Goal: Use online tool/utility: Utilize a website feature to perform a specific function

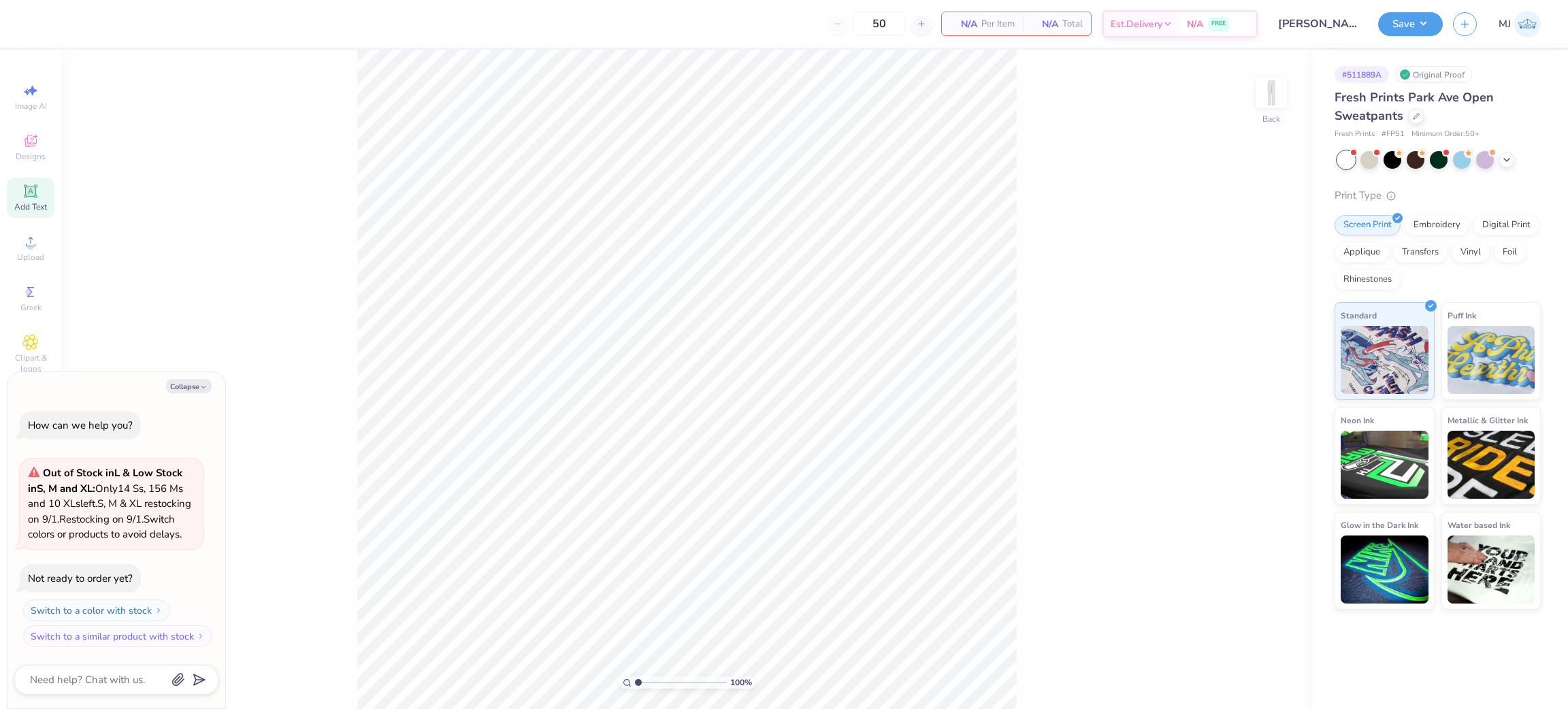
click at [30, 200] on div "Add Text" at bounding box center [30, 197] width 47 height 40
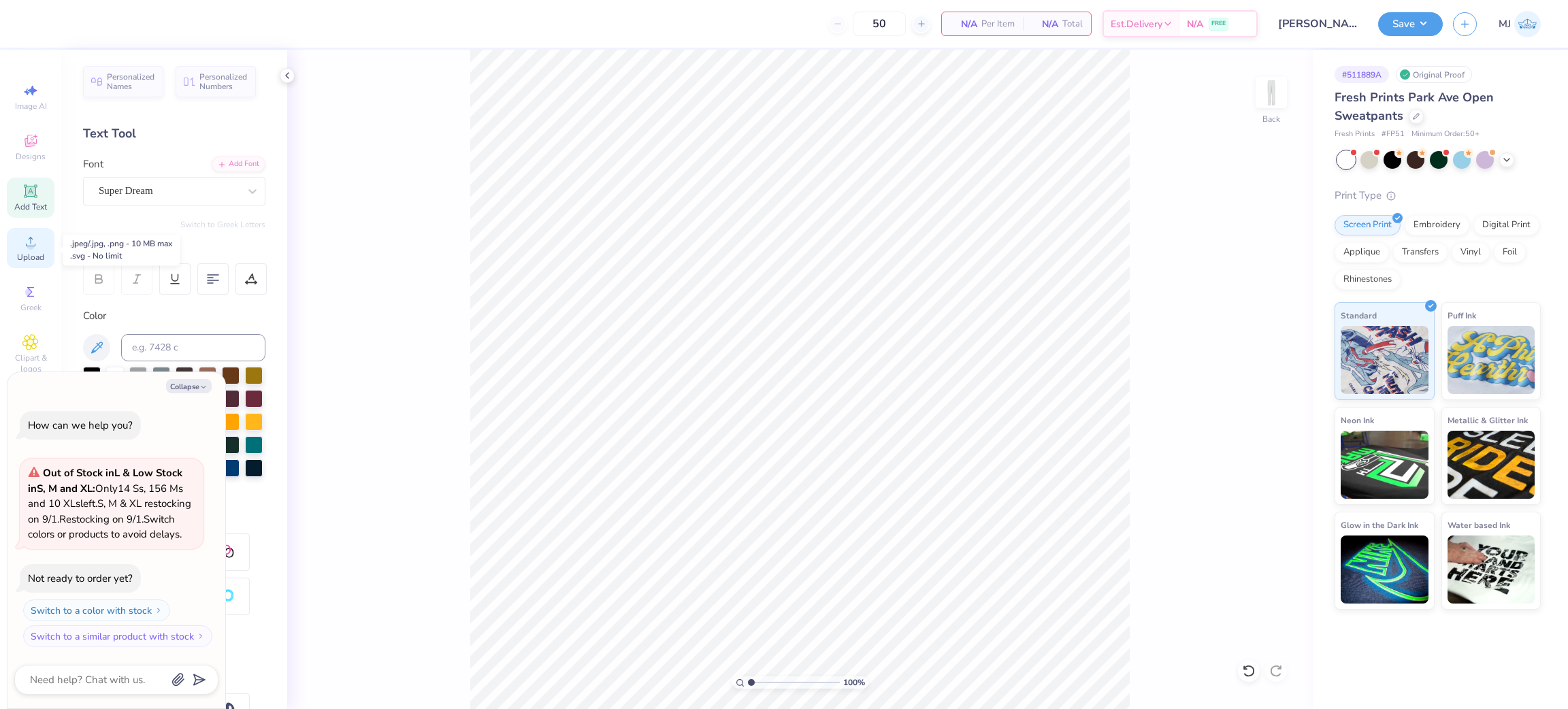
click at [28, 248] on circle at bounding box center [30, 245] width 7 height 7
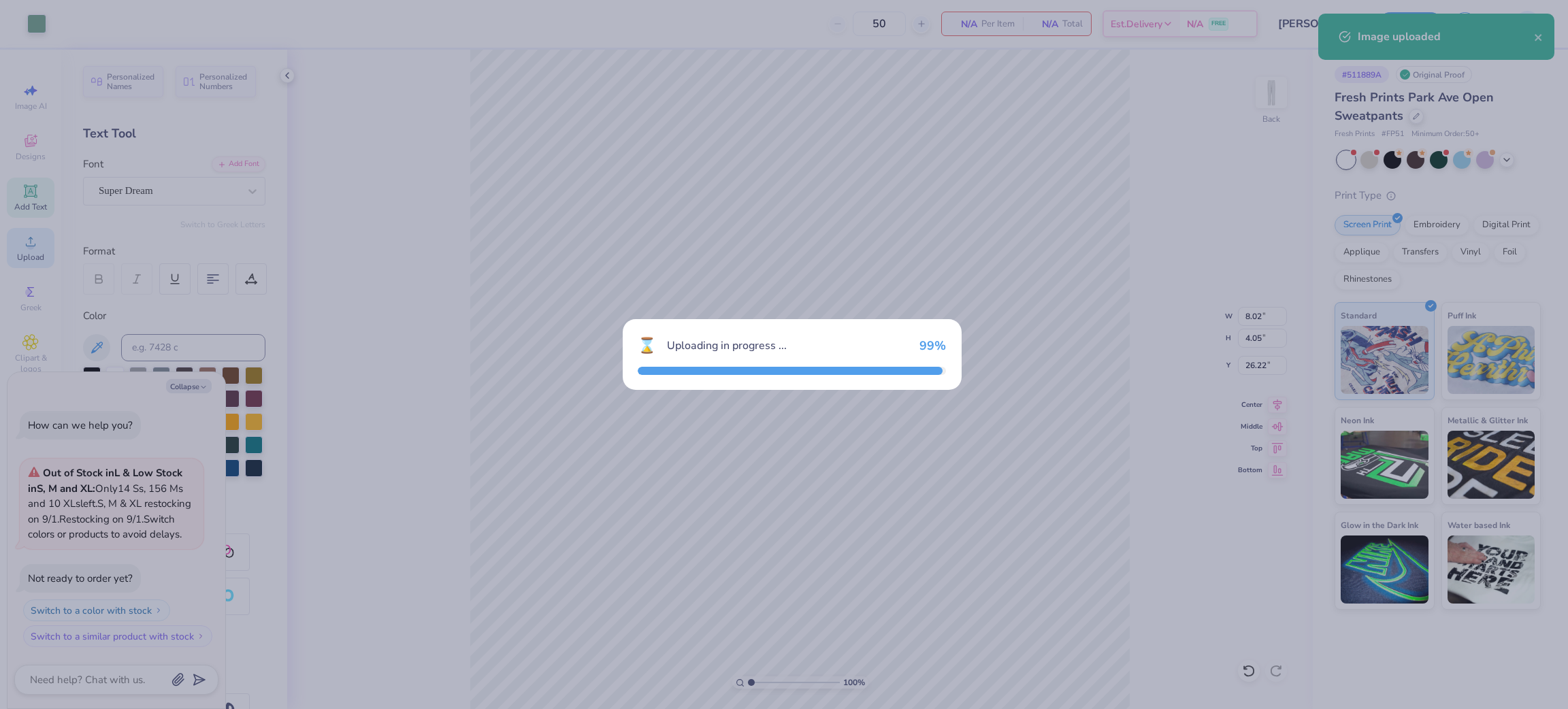
type textarea "x"
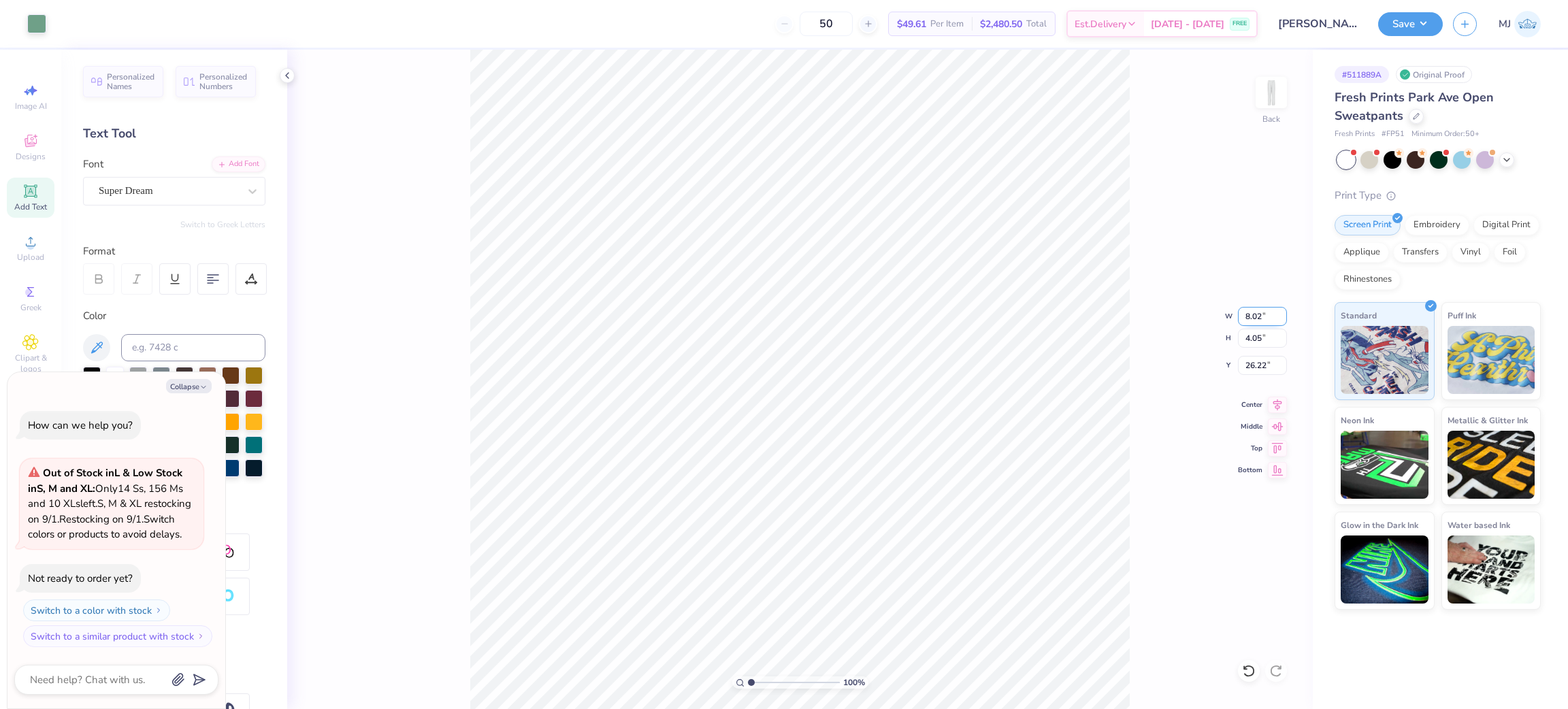
click at [1254, 309] on input "8.02" at bounding box center [1262, 316] width 49 height 19
type input "6"
click at [1257, 365] on input "26.22" at bounding box center [1262, 365] width 49 height 19
type textarea "x"
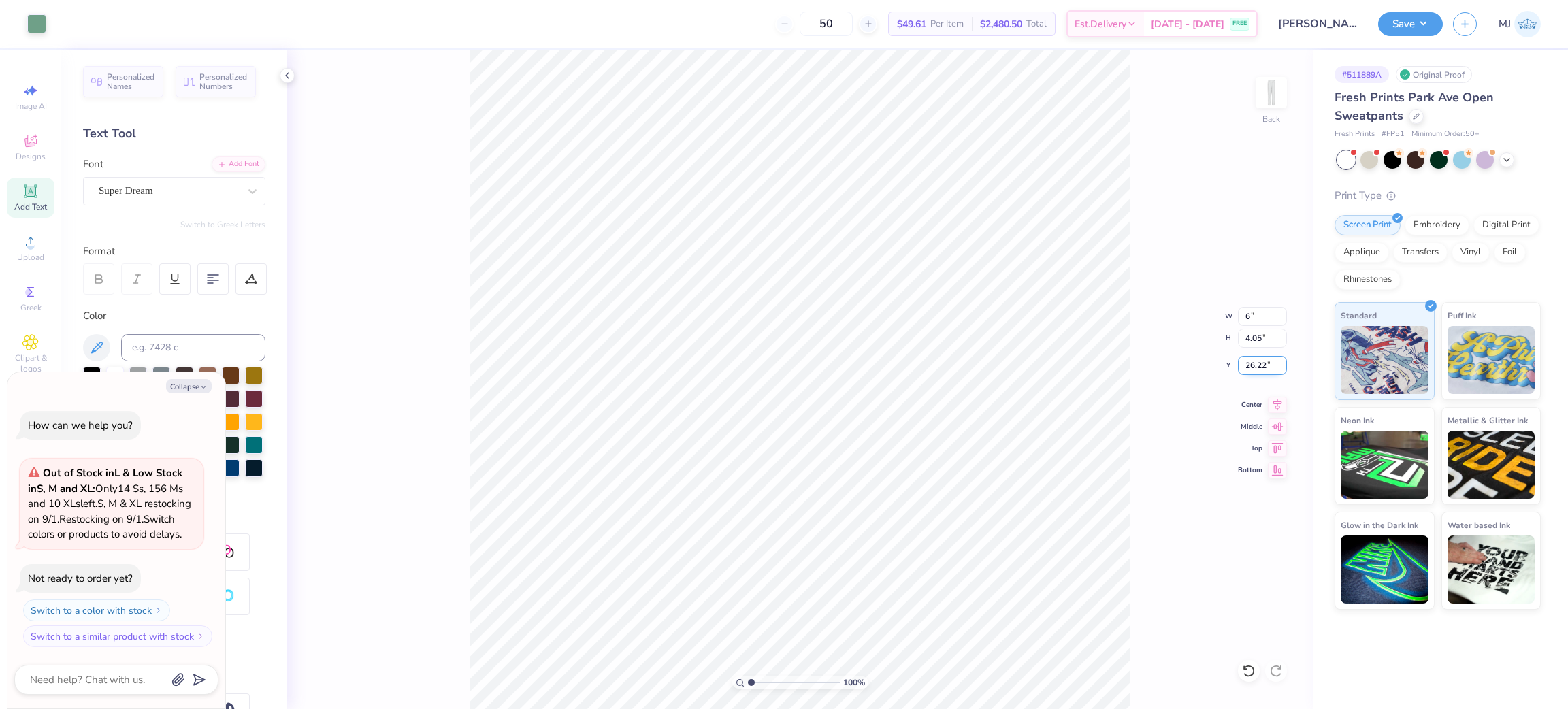
type input "6.00"
type input "3.03"
click at [1257, 365] on input "26.73" at bounding box center [1262, 365] width 49 height 19
type input "3"
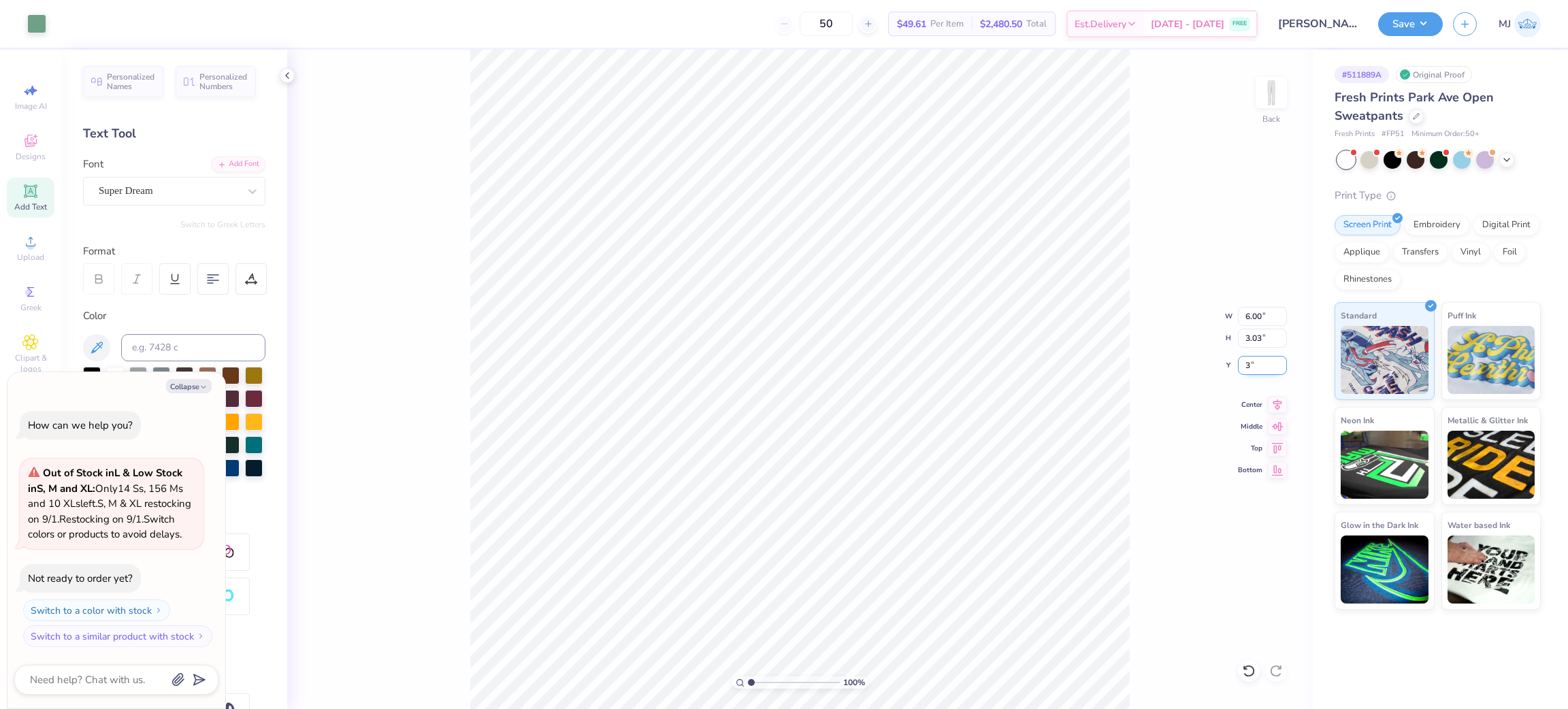
type textarea "x"
type input "3.00"
click at [1426, 29] on button "Save" at bounding box center [1410, 21] width 64 height 24
click at [1417, 28] on button "Save" at bounding box center [1410, 21] width 64 height 24
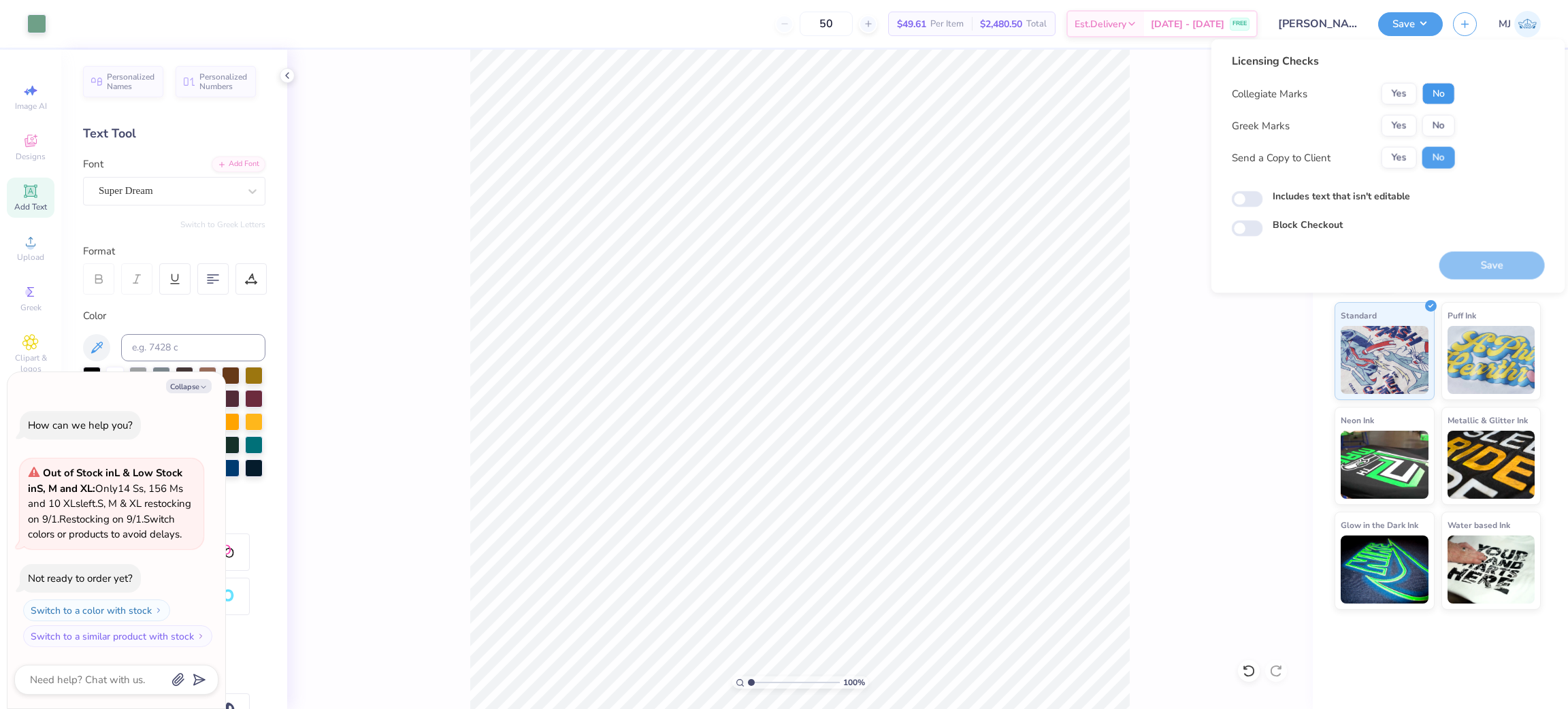
click at [1437, 94] on button "No" at bounding box center [1439, 94] width 33 height 21
click at [1396, 110] on div "Collegiate Marks Yes No Greek Marks Yes No Send a Copy to Client Yes No" at bounding box center [1343, 126] width 223 height 86
click at [1400, 118] on button "Yes" at bounding box center [1399, 126] width 36 height 21
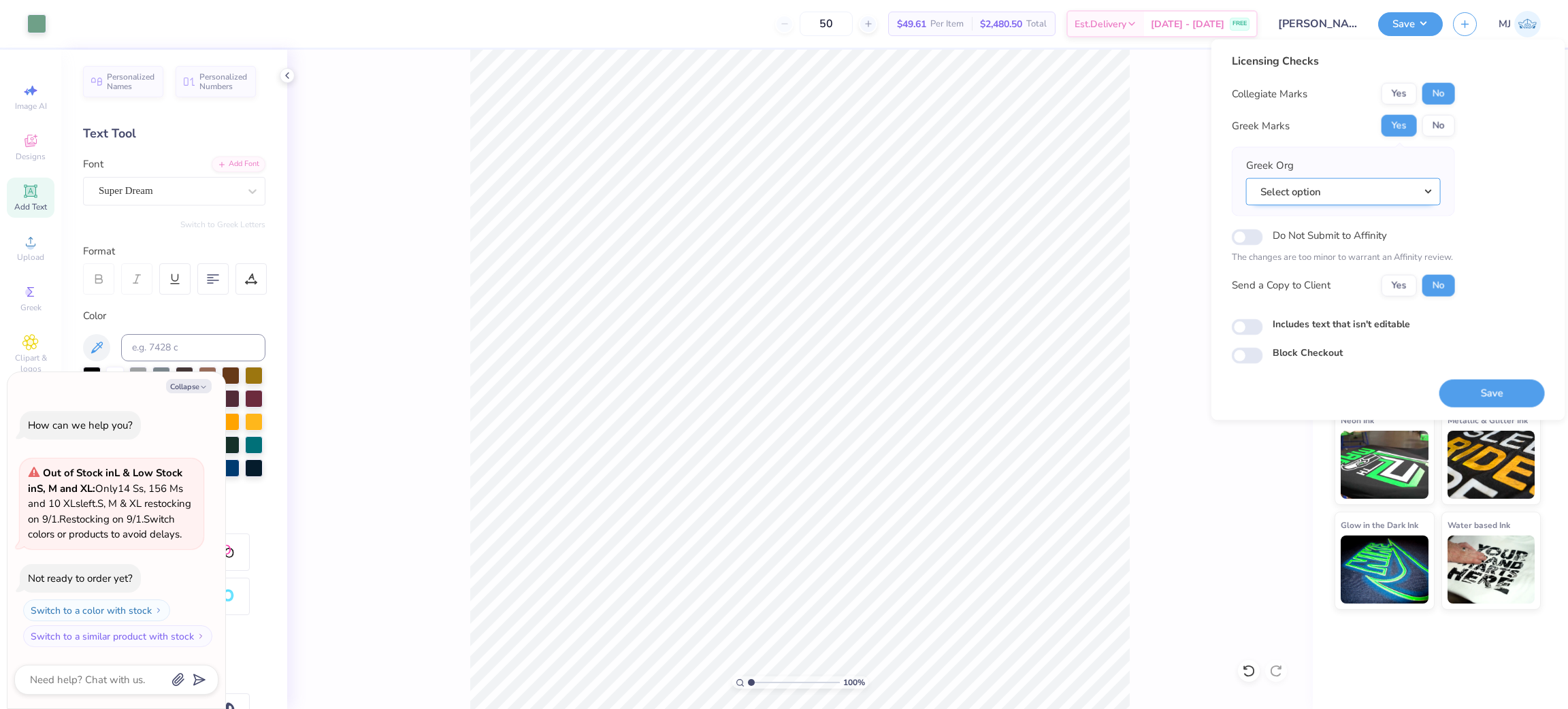
click at [1315, 187] on button "Select option" at bounding box center [1343, 191] width 195 height 28
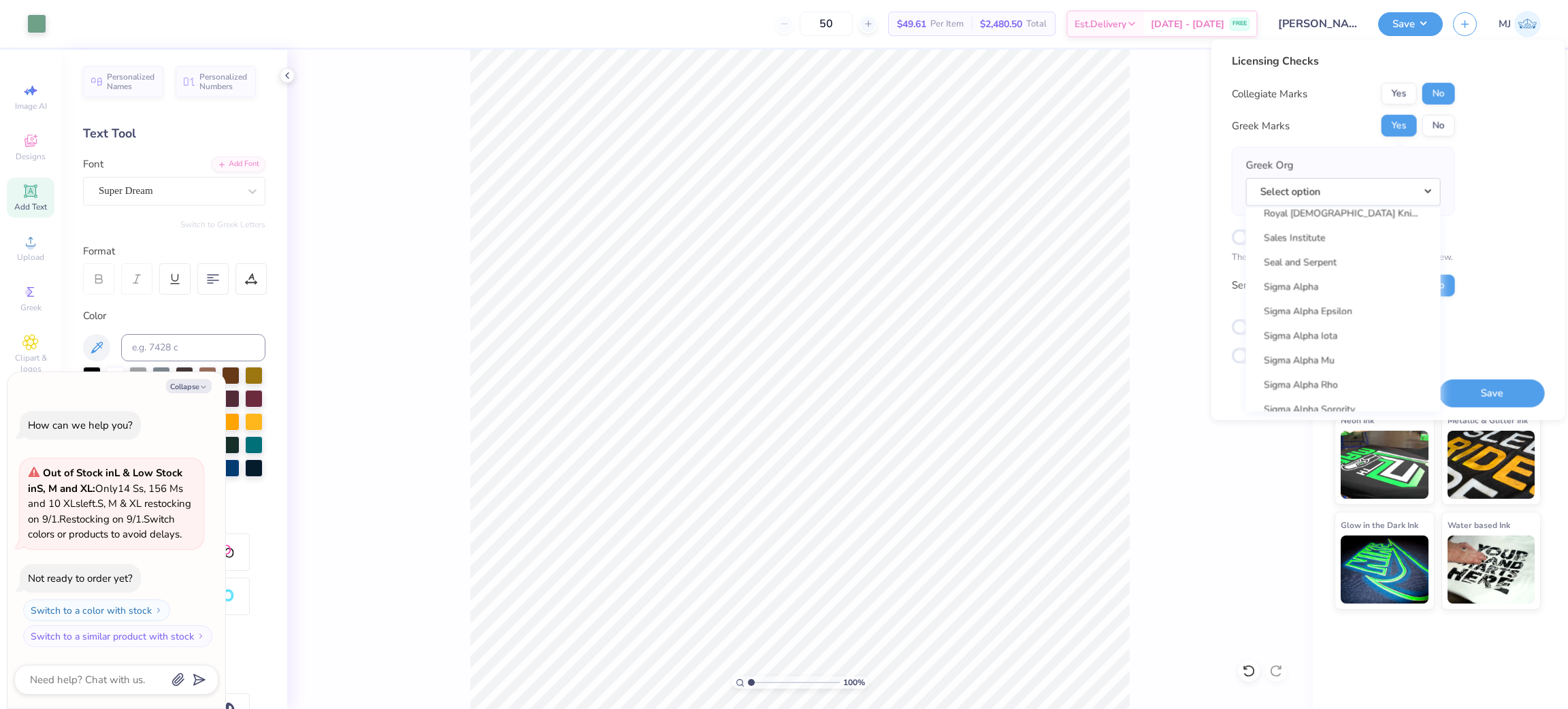
scroll to position [10675, 0]
click at [1367, 291] on link "Zeta Tau Alpha" at bounding box center [1343, 296] width 184 height 22
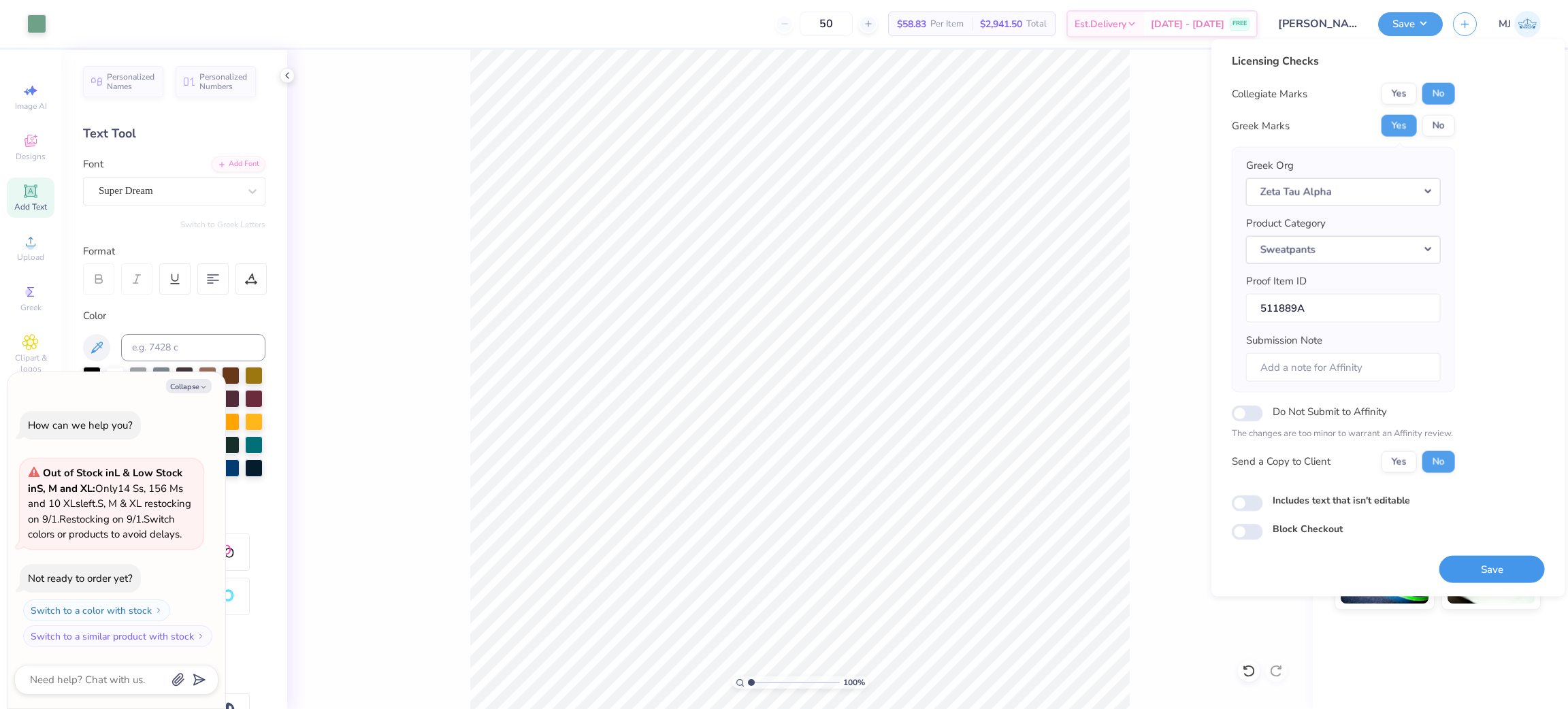
click at [1472, 574] on button "Save" at bounding box center [1492, 568] width 105 height 28
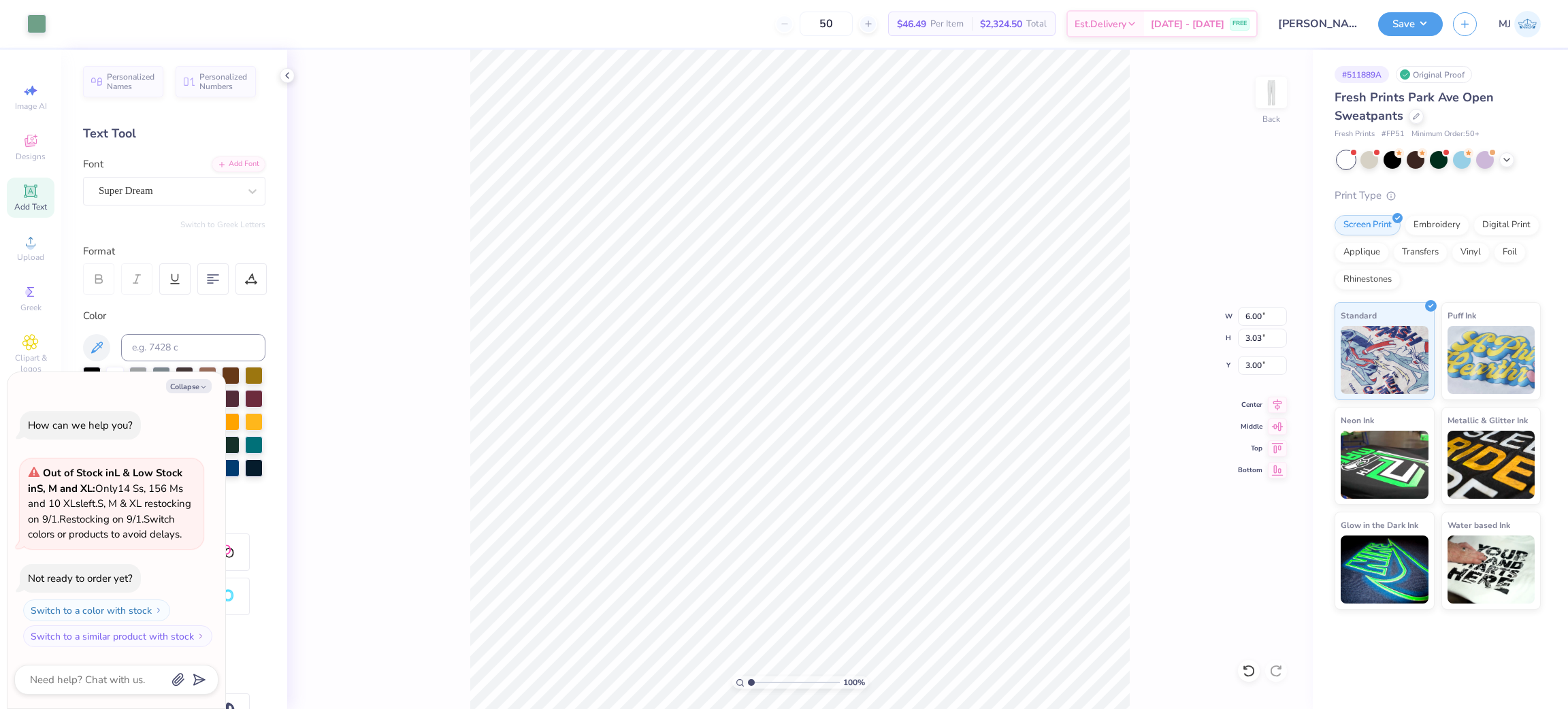
type textarea "x"
